Goal: Consume media (video, audio)

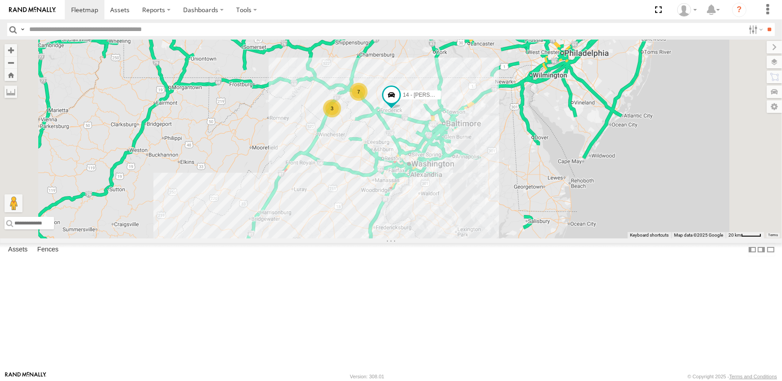
click at [0, 0] on link at bounding box center [0, 0] width 0 height 0
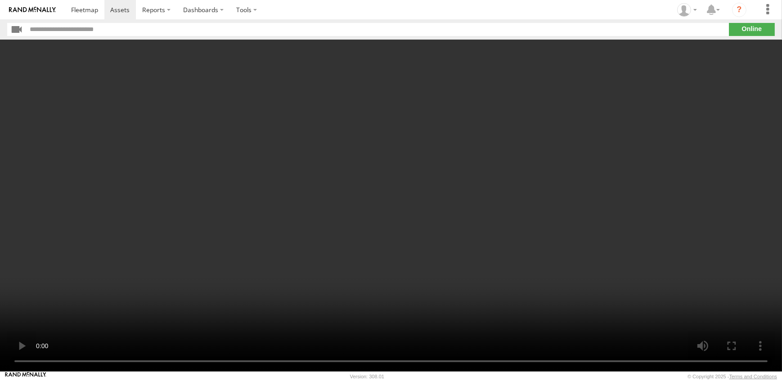
drag, startPoint x: 429, startPoint y: 193, endPoint x: 427, endPoint y: 211, distance: 18.1
